Goal: Task Accomplishment & Management: Manage account settings

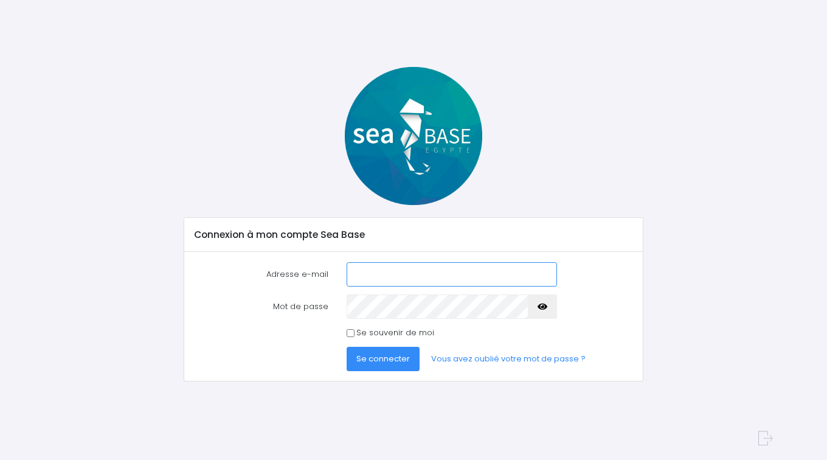
click at [366, 279] on input "Adresse e-mail" at bounding box center [452, 274] width 211 height 24
type input "[EMAIL_ADDRESS][DOMAIN_NAME]"
click at [535, 308] on button "button" at bounding box center [542, 306] width 29 height 24
click at [373, 356] on span "Se connecter" at bounding box center [384, 359] width 54 height 12
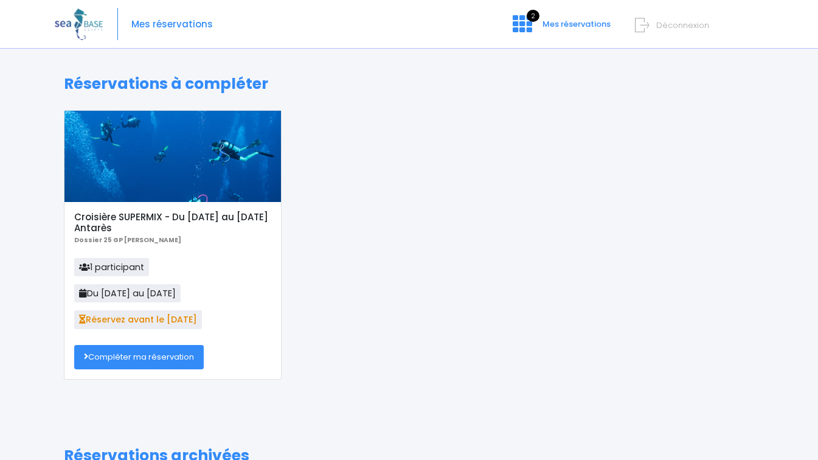
drag, startPoint x: 820, startPoint y: 61, endPoint x: 141, endPoint y: 360, distance: 742.6
click at [141, 360] on link "Compléter ma réservation" at bounding box center [139, 357] width 130 height 24
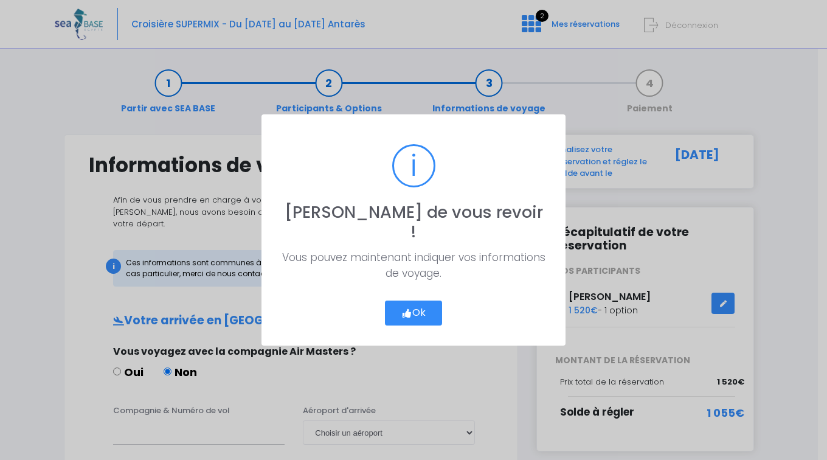
click at [415, 302] on button "Ok" at bounding box center [413, 314] width 57 height 26
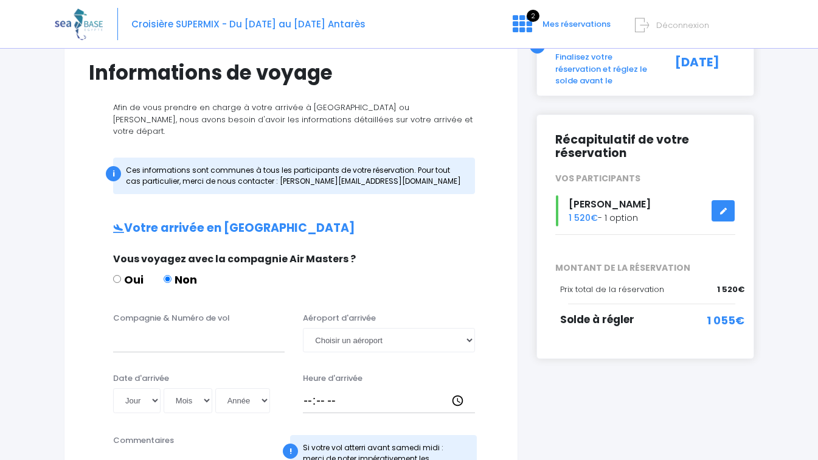
scroll to position [19, 0]
